Goal: Navigation & Orientation: Find specific page/section

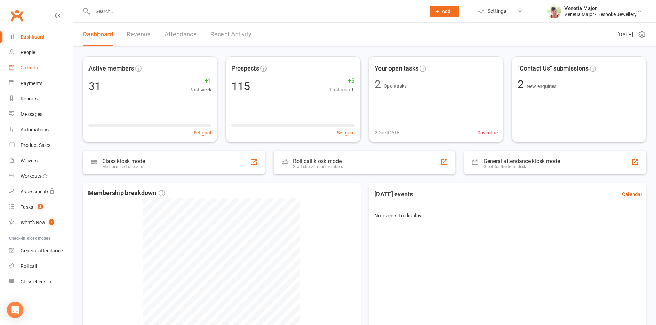
click at [26, 69] on div "Calendar" at bounding box center [30, 68] width 19 height 6
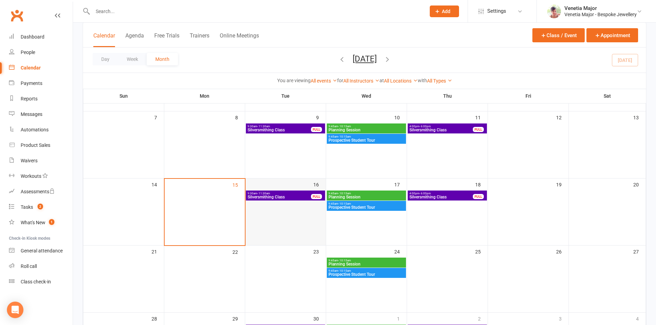
scroll to position [103, 0]
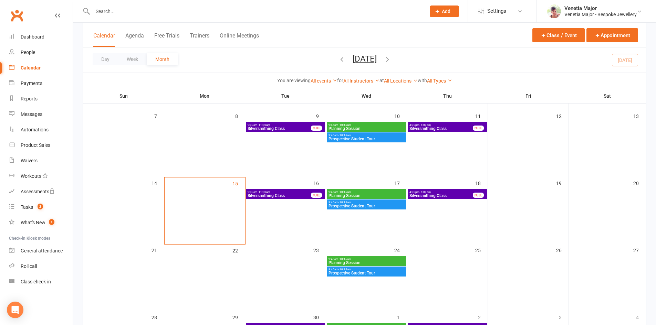
click at [284, 195] on span "Silversmithing Class" at bounding box center [279, 196] width 64 height 4
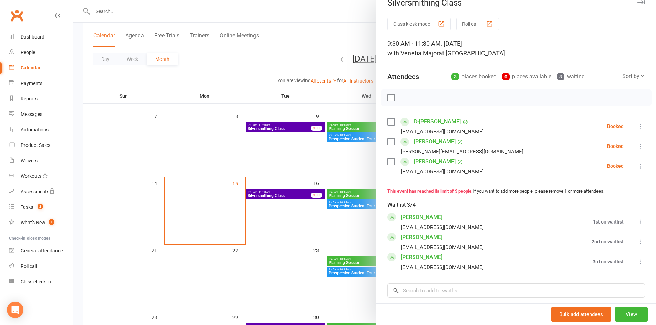
scroll to position [0, 0]
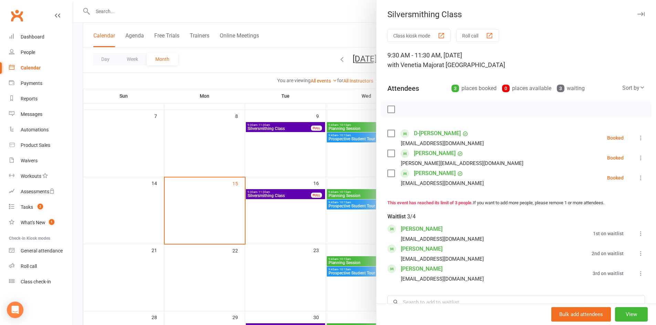
click at [637, 12] on icon "button" at bounding box center [640, 14] width 7 height 4
